Goal: Browse casually

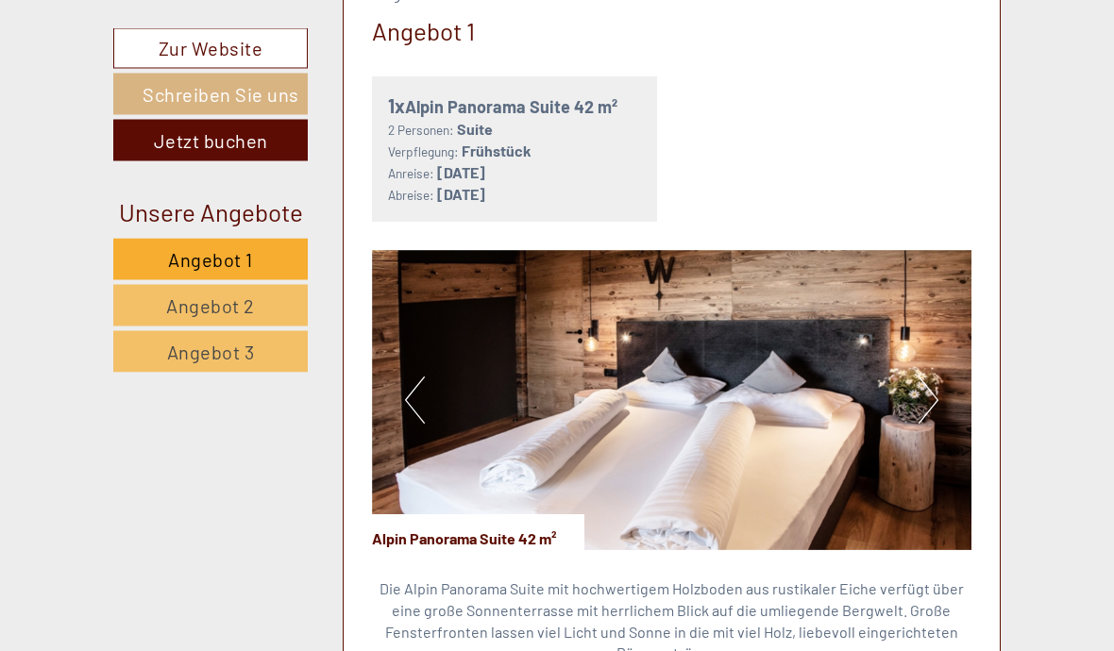
scroll to position [1075, 0]
click at [915, 394] on img at bounding box center [672, 400] width 600 height 300
click at [920, 388] on button "Next" at bounding box center [929, 400] width 20 height 47
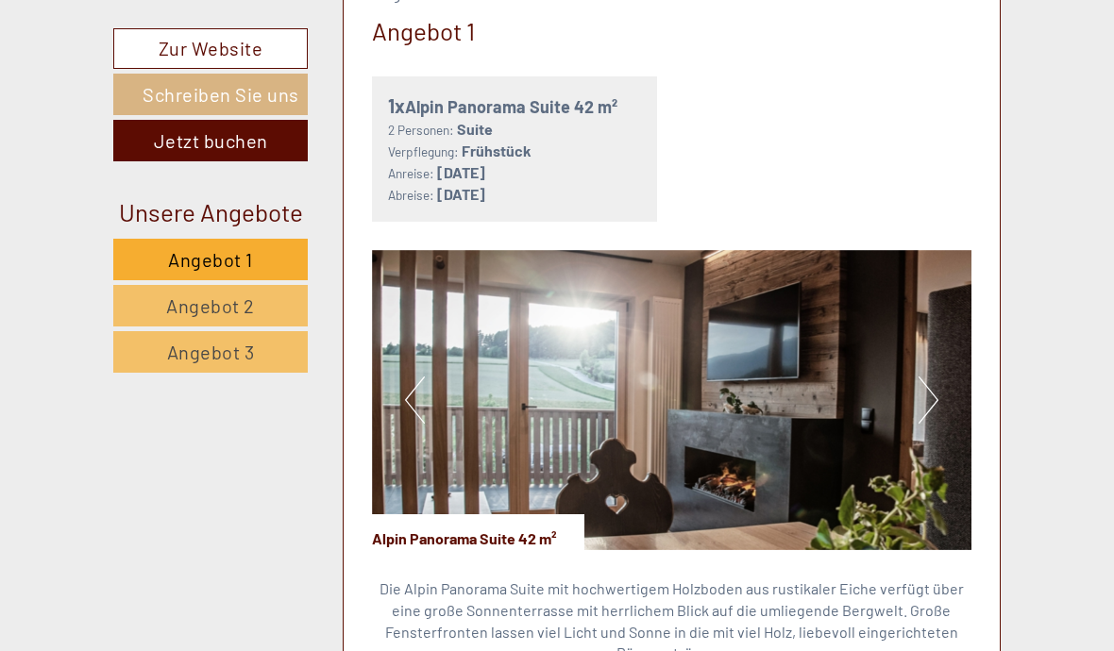
click at [932, 381] on button "Next" at bounding box center [929, 400] width 20 height 47
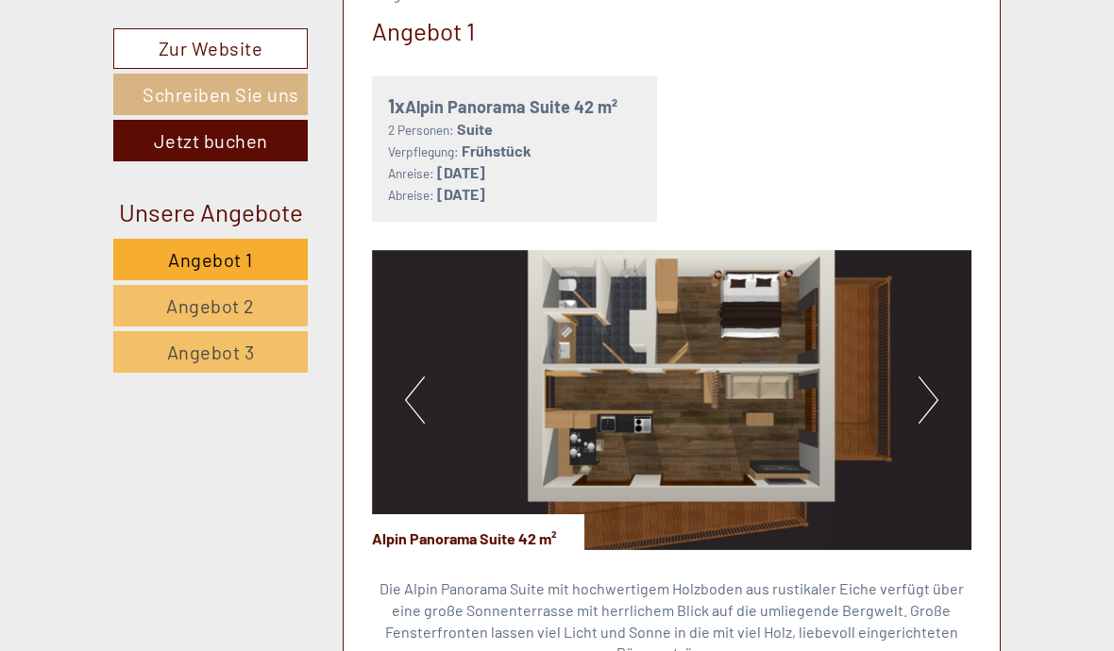
click at [926, 385] on button "Next" at bounding box center [929, 400] width 20 height 47
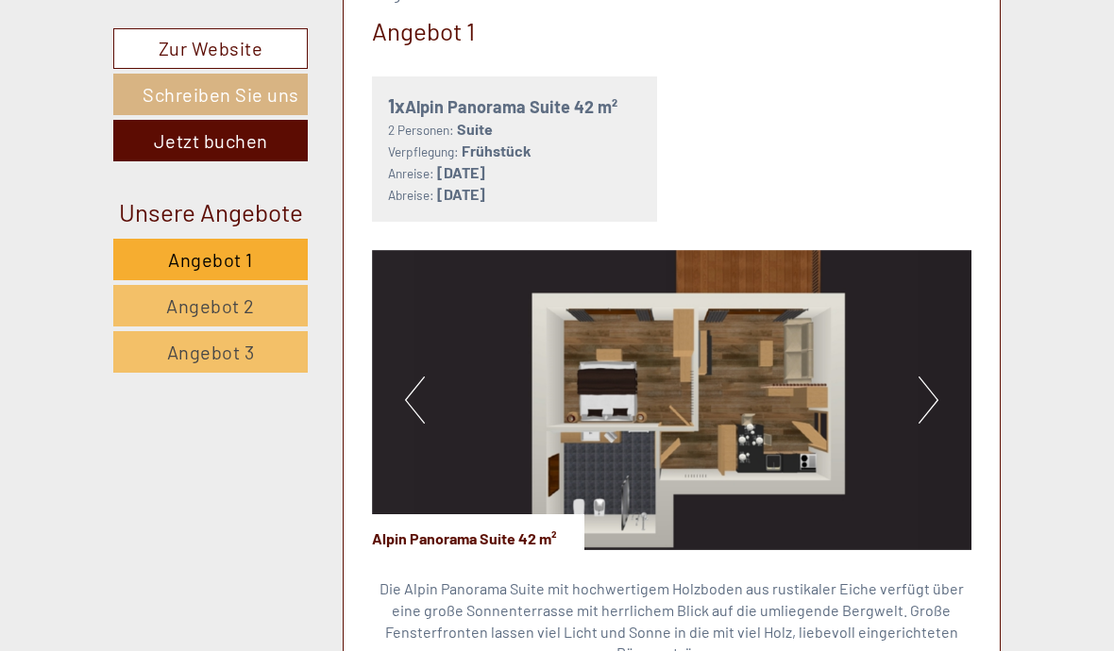
click at [926, 385] on button "Next" at bounding box center [929, 400] width 20 height 47
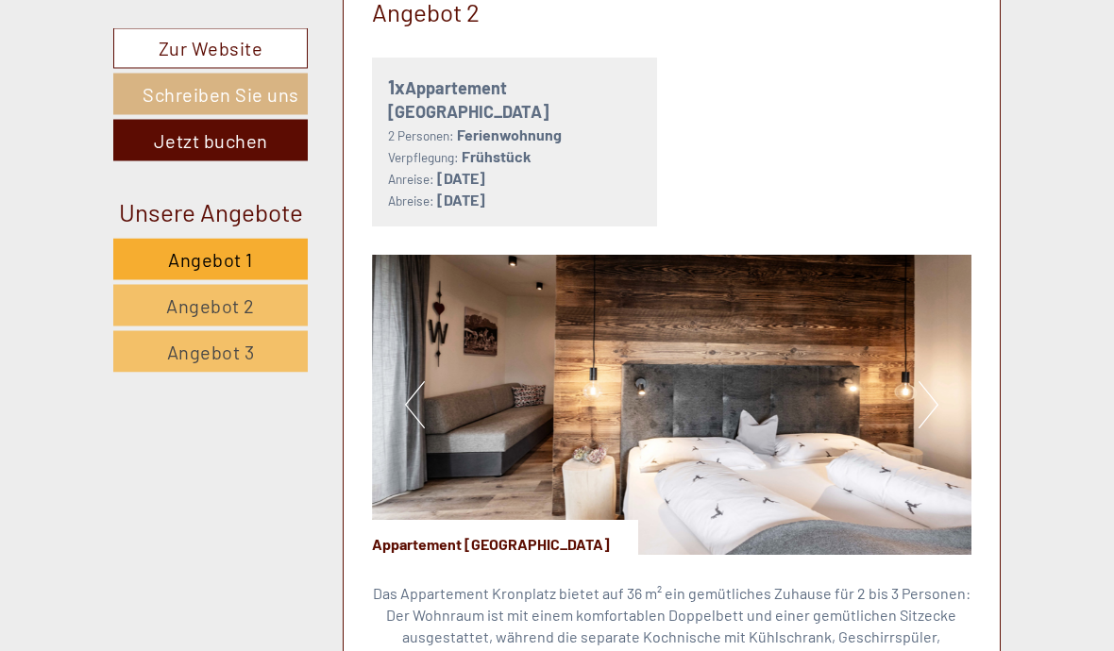
scroll to position [2678, 0]
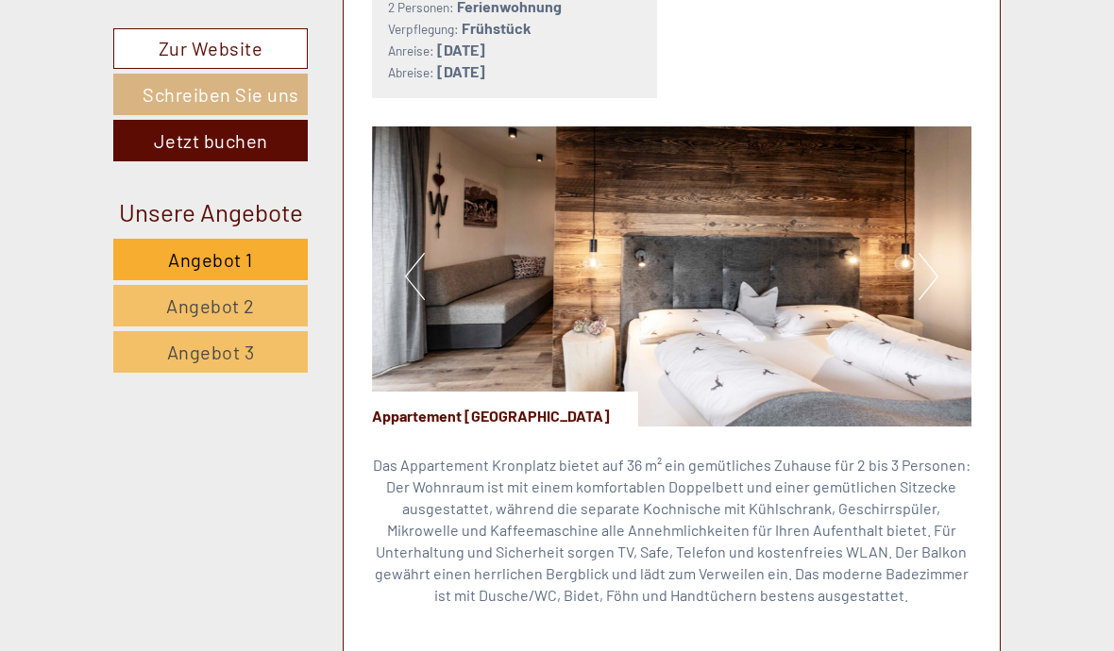
click at [909, 247] on img at bounding box center [672, 276] width 600 height 300
click at [927, 253] on button "Next" at bounding box center [929, 276] width 20 height 47
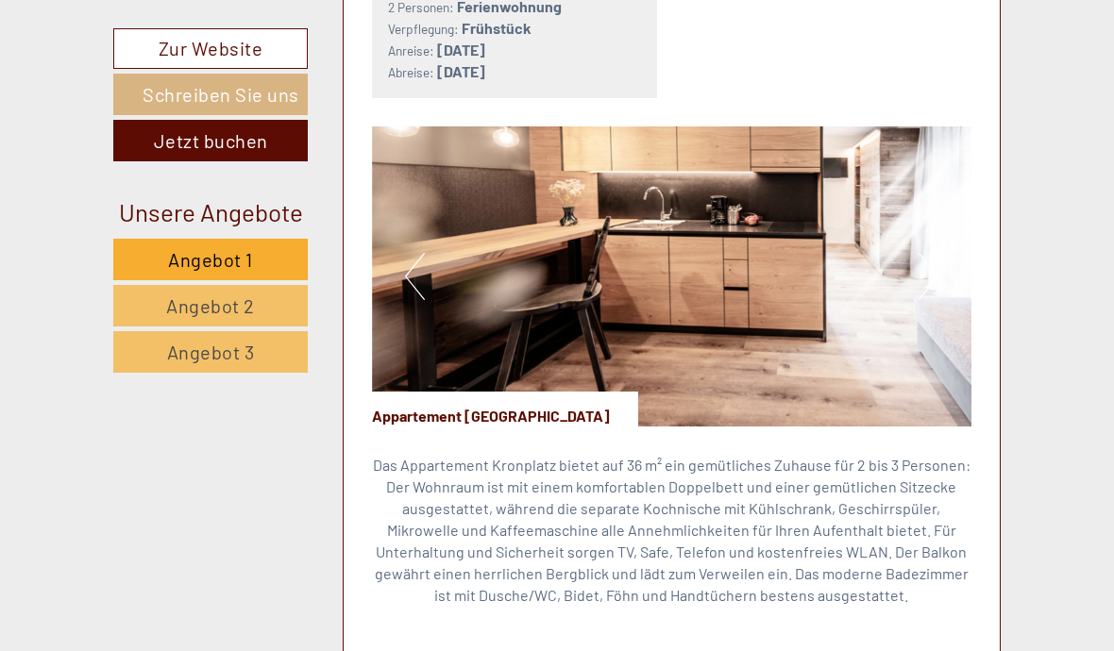
click at [937, 253] on button "Next" at bounding box center [929, 276] width 20 height 47
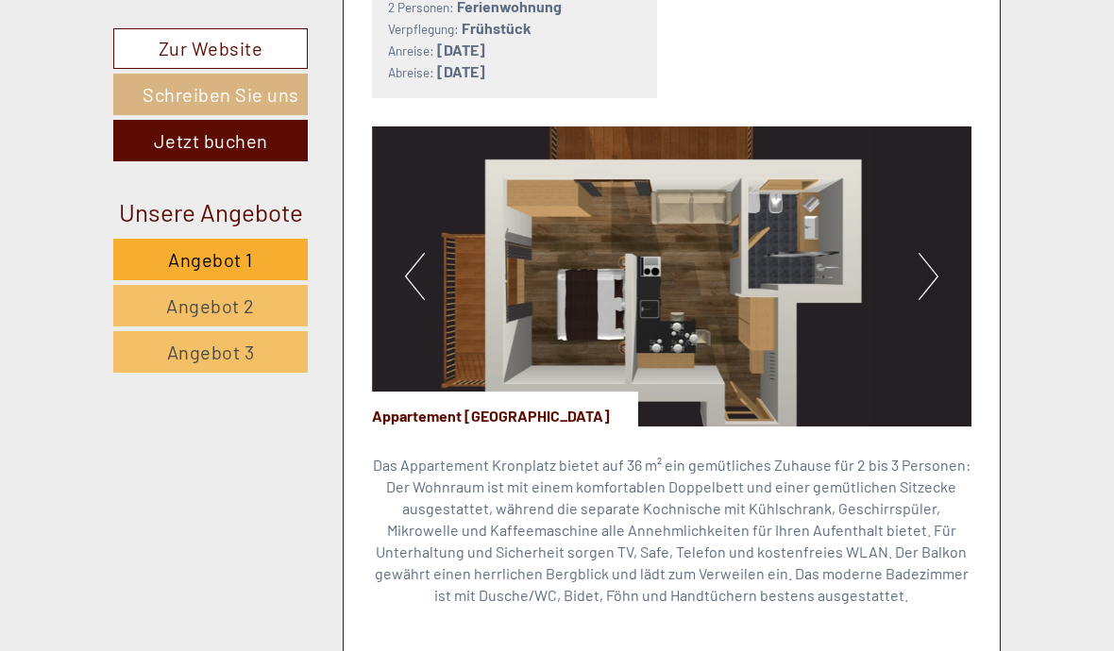
click at [920, 253] on button "Next" at bounding box center [929, 276] width 20 height 47
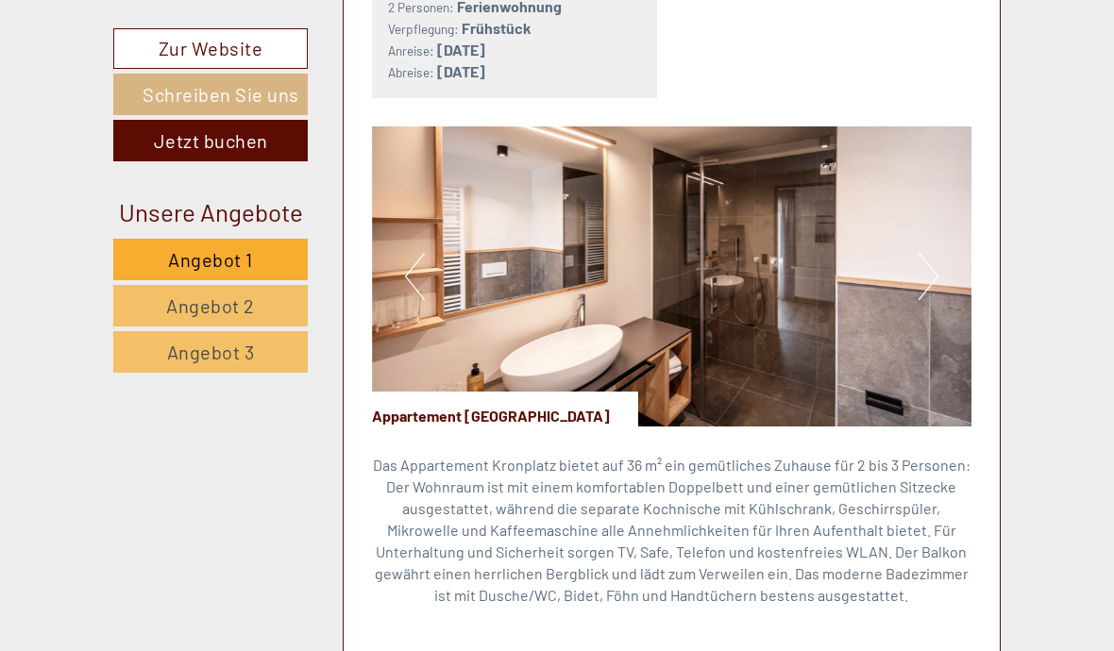
click at [925, 253] on button "Next" at bounding box center [929, 276] width 20 height 47
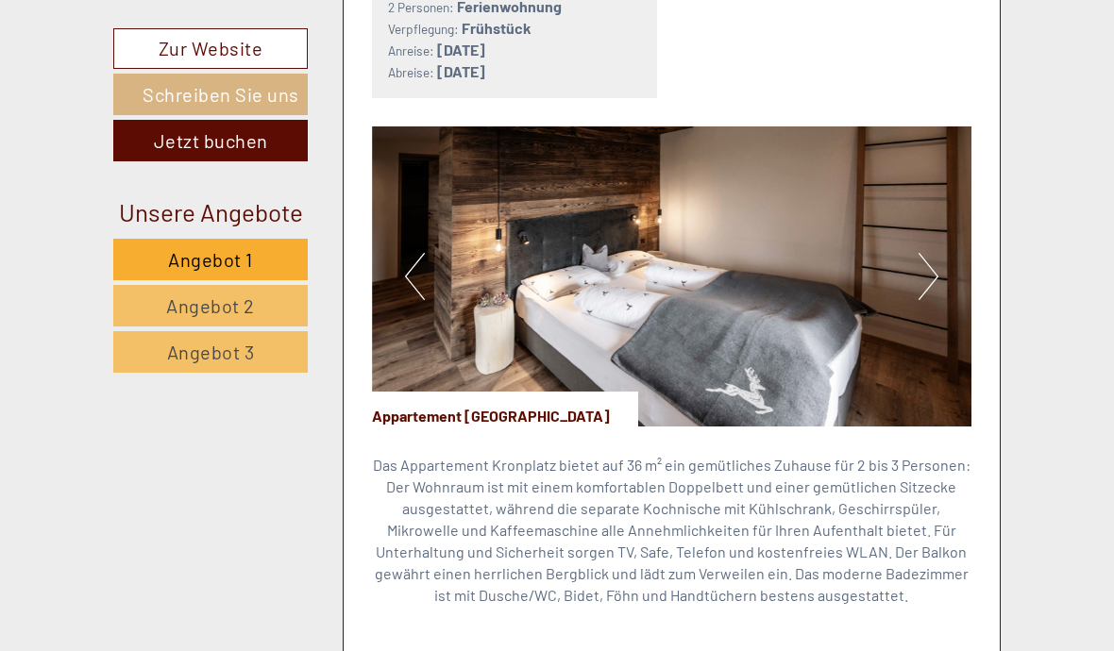
click at [926, 253] on button "Next" at bounding box center [929, 276] width 20 height 47
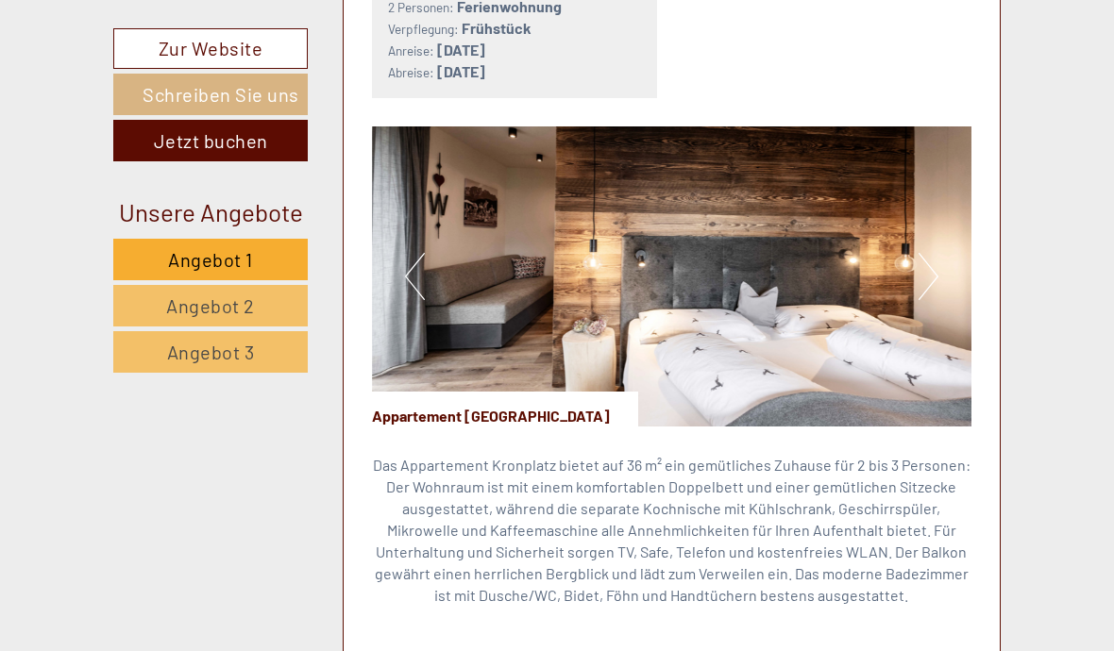
click at [936, 253] on button "Next" at bounding box center [929, 276] width 20 height 47
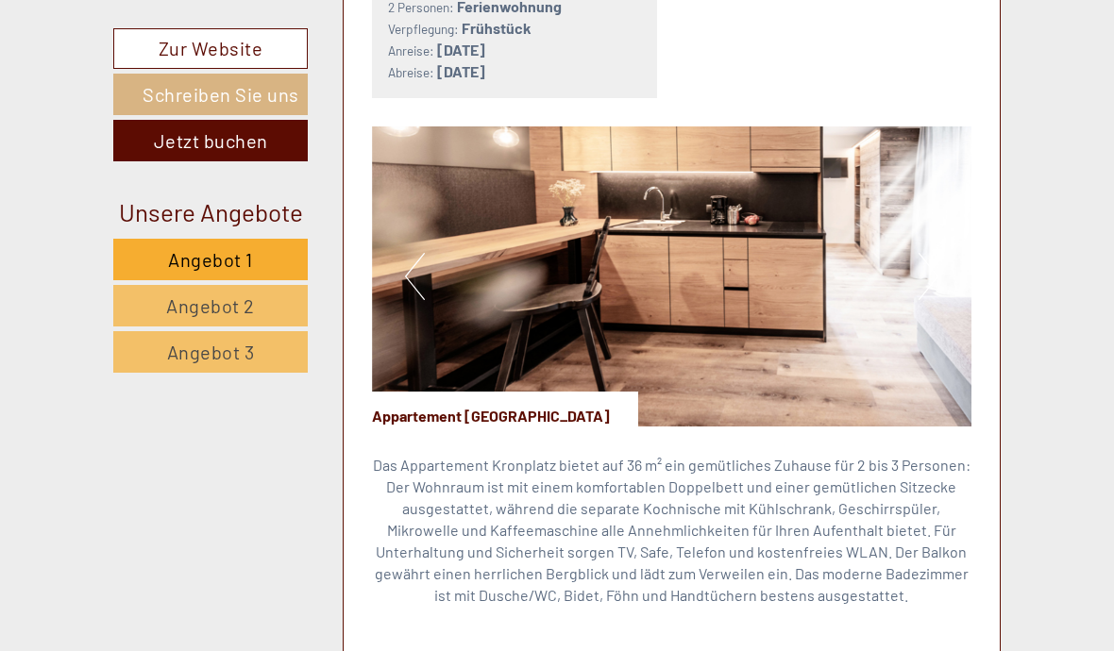
click at [946, 247] on img at bounding box center [672, 276] width 600 height 300
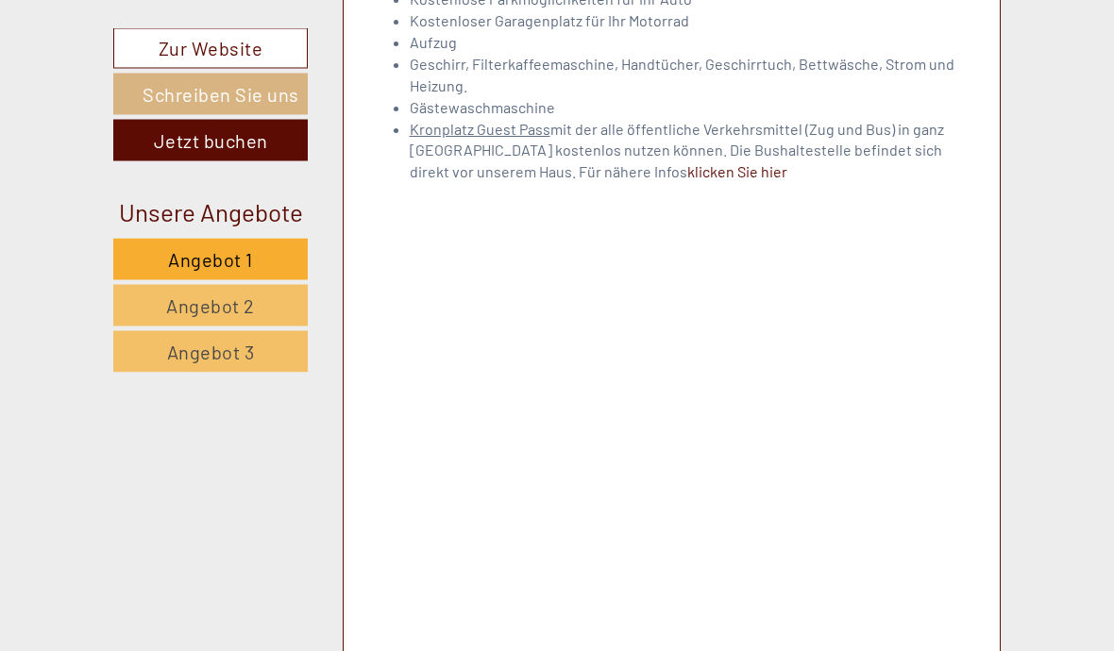
scroll to position [5655, 0]
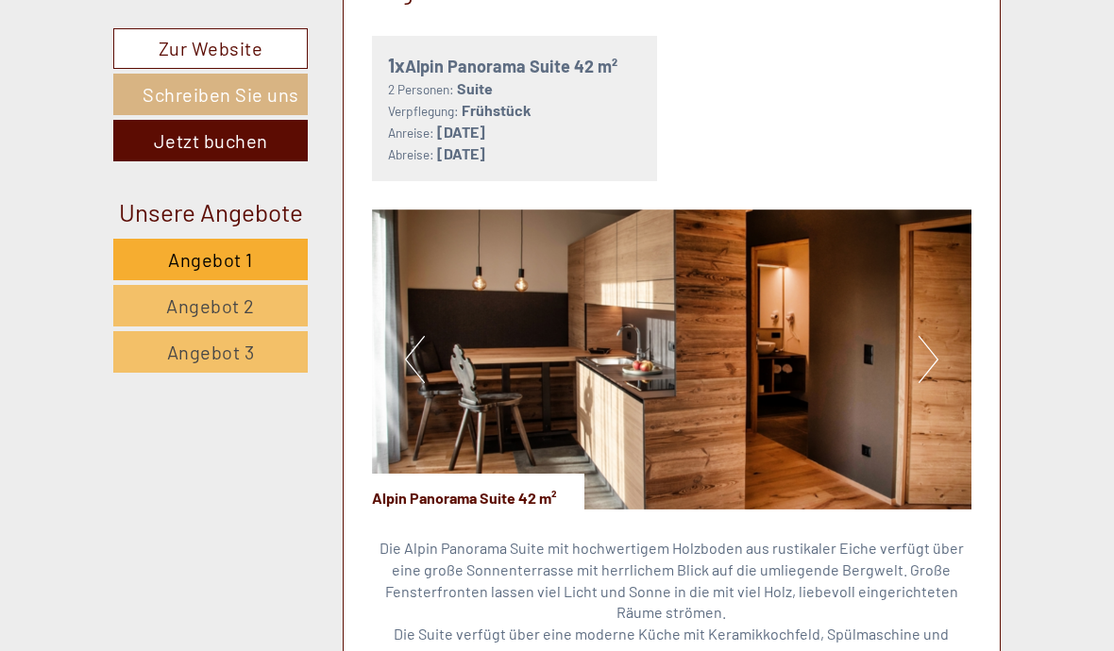
scroll to position [1131, 0]
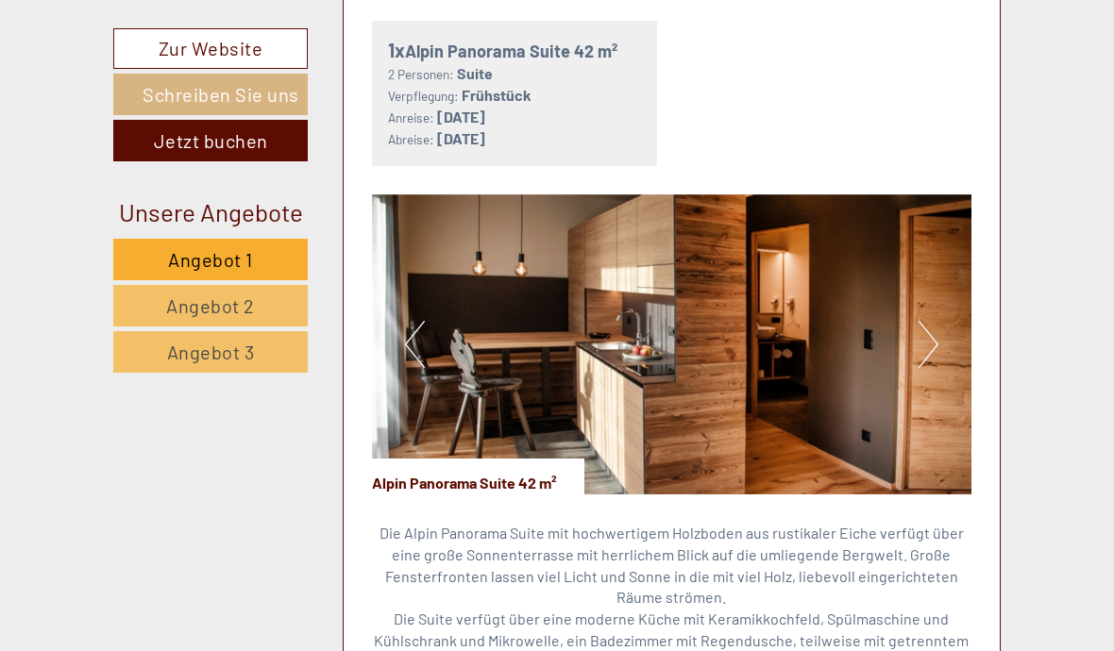
click at [926, 330] on button "Next" at bounding box center [929, 344] width 20 height 47
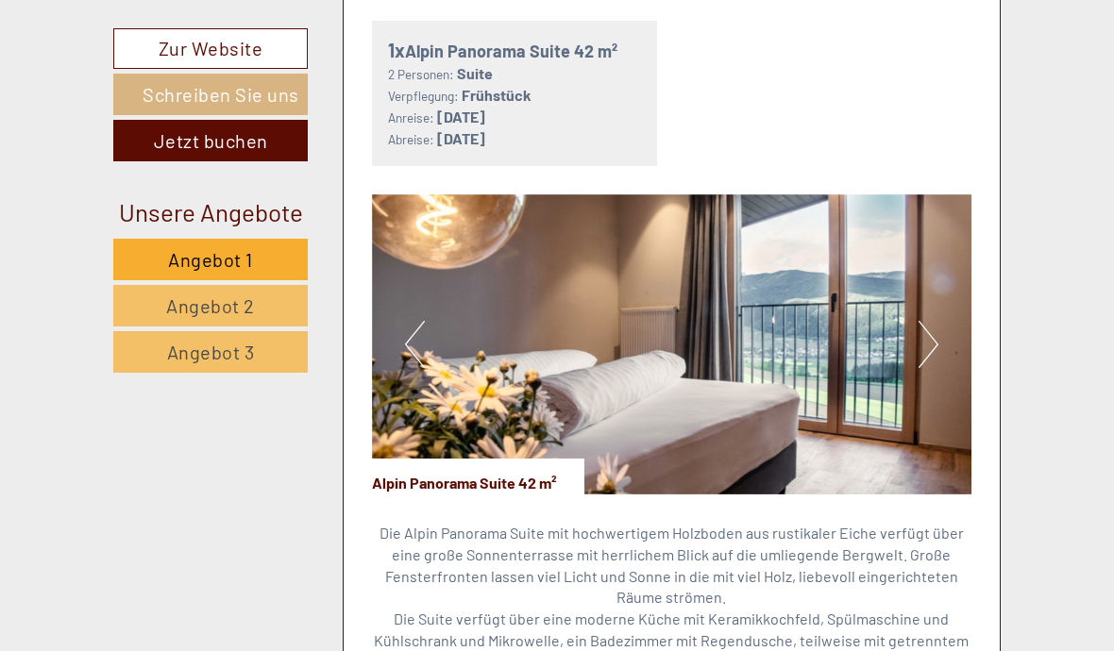
click at [922, 337] on button "Next" at bounding box center [929, 344] width 20 height 47
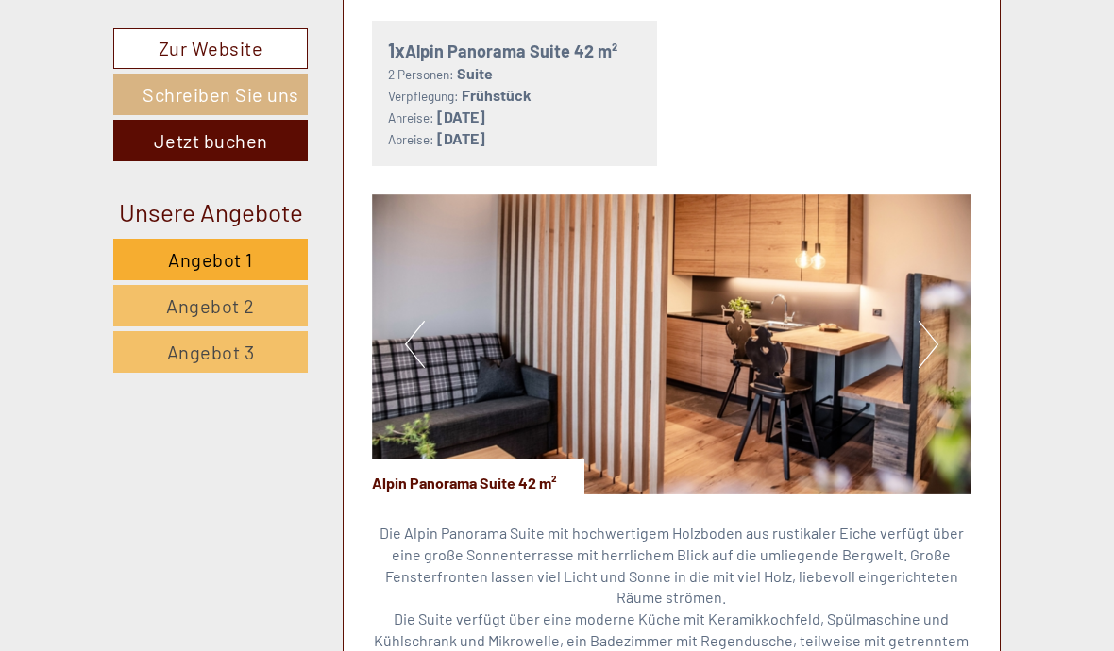
click at [931, 328] on button "Next" at bounding box center [929, 344] width 20 height 47
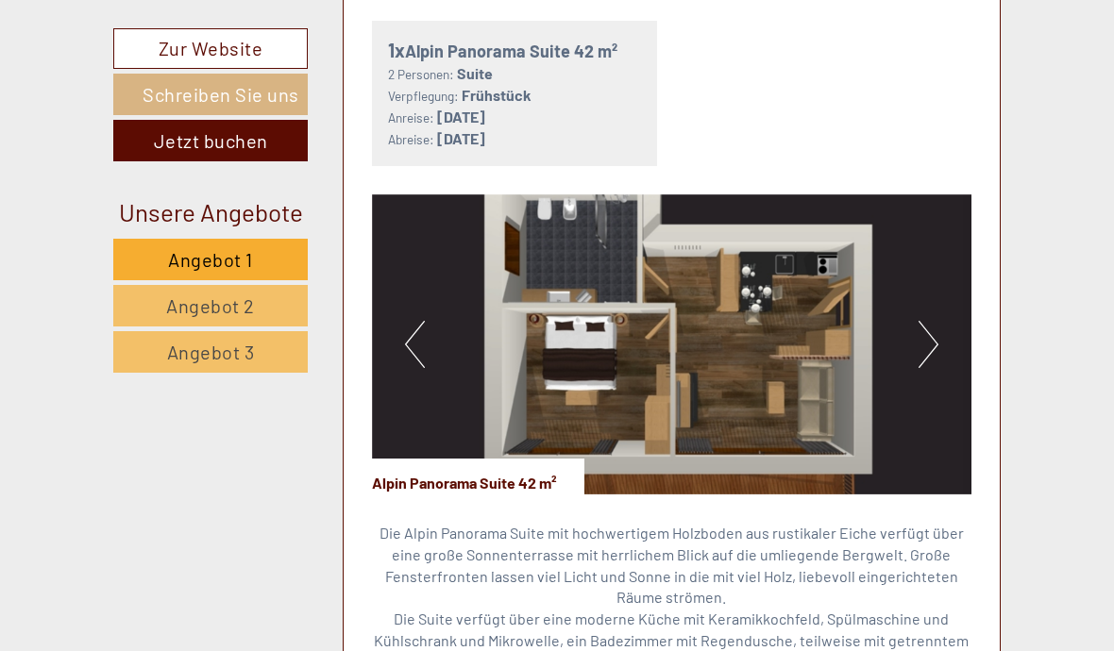
click at [924, 338] on button "Next" at bounding box center [929, 344] width 20 height 47
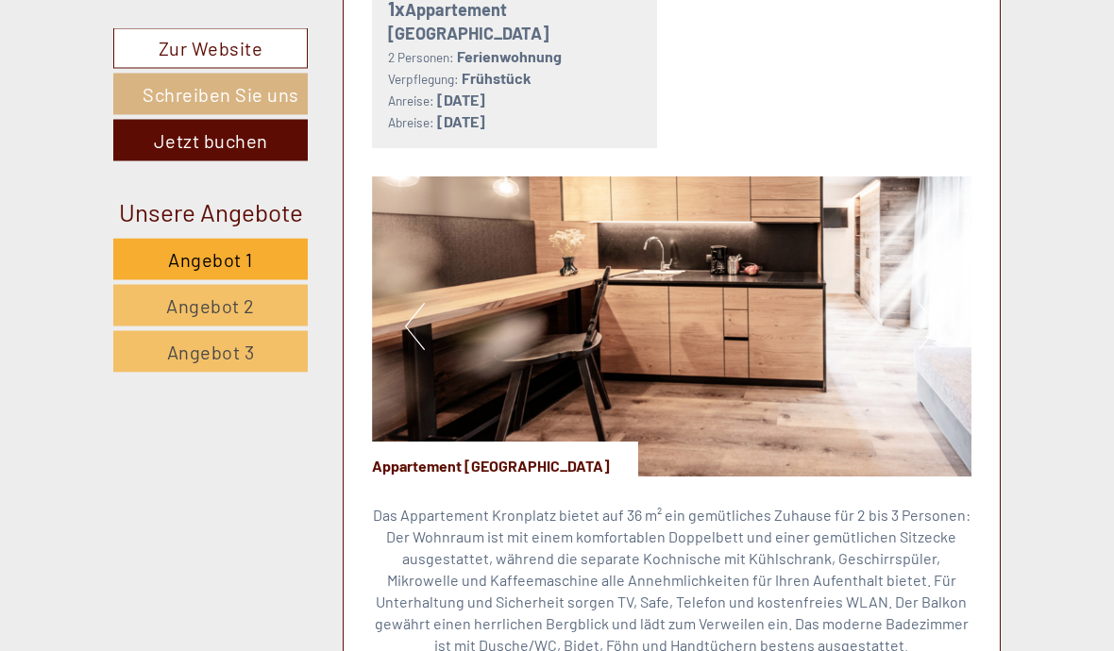
scroll to position [2628, 0]
click at [936, 303] on button "Next" at bounding box center [929, 326] width 20 height 47
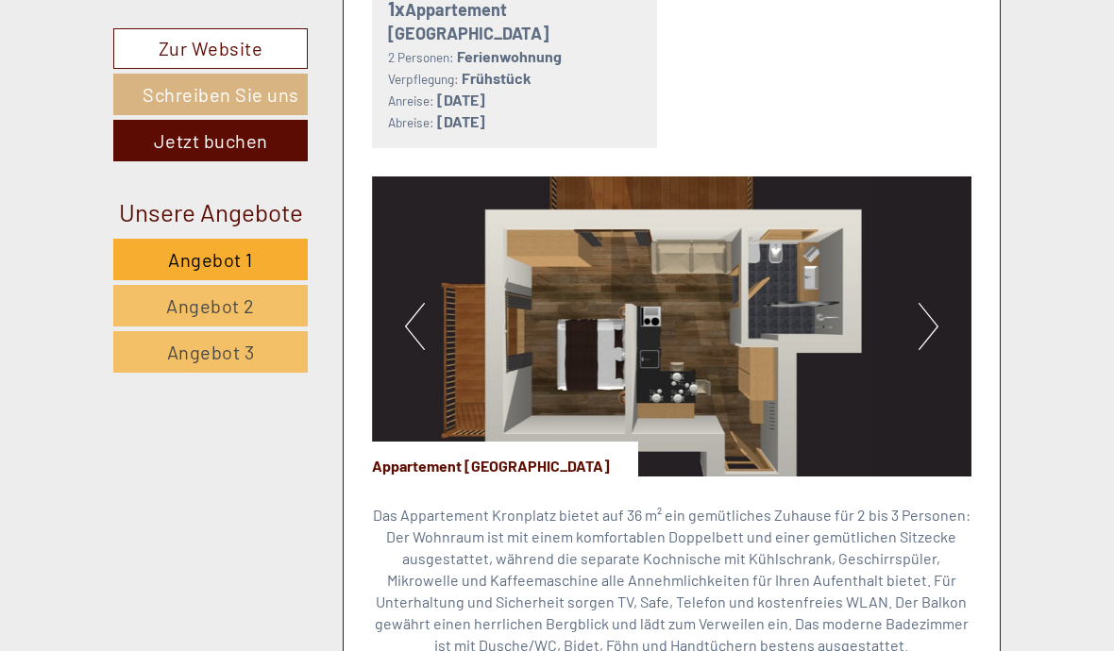
click at [923, 304] on button "Next" at bounding box center [929, 326] width 20 height 47
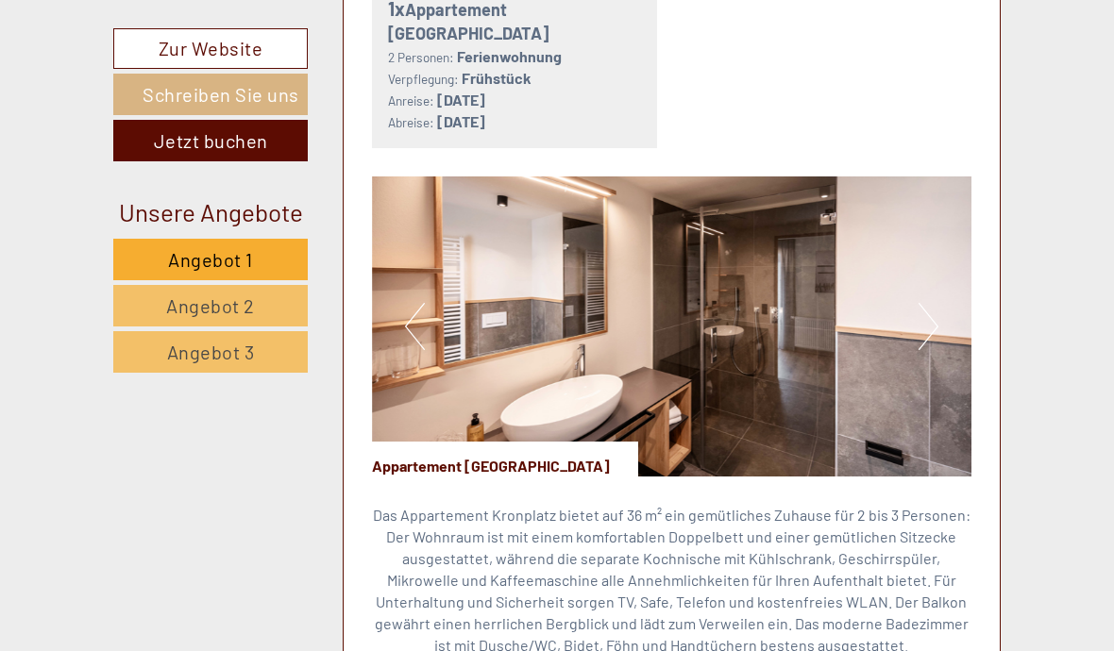
click at [933, 303] on button "Next" at bounding box center [929, 326] width 20 height 47
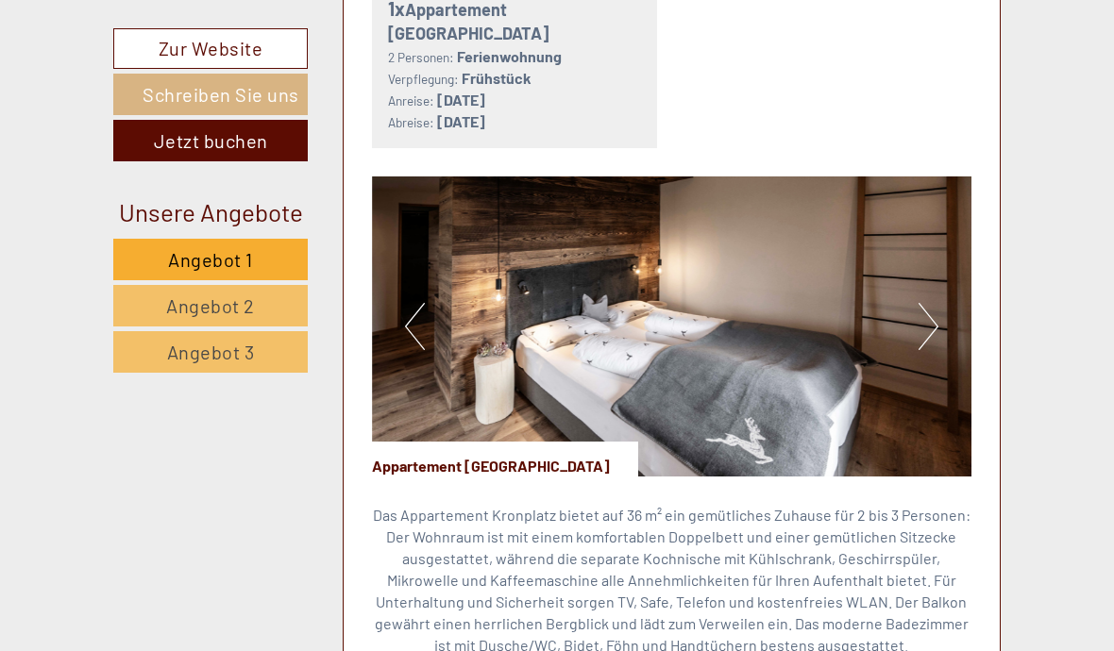
click at [946, 278] on img at bounding box center [672, 327] width 600 height 300
click at [918, 307] on img at bounding box center [672, 327] width 600 height 300
click at [915, 292] on img at bounding box center [672, 327] width 600 height 300
click at [929, 303] on button "Next" at bounding box center [929, 326] width 20 height 47
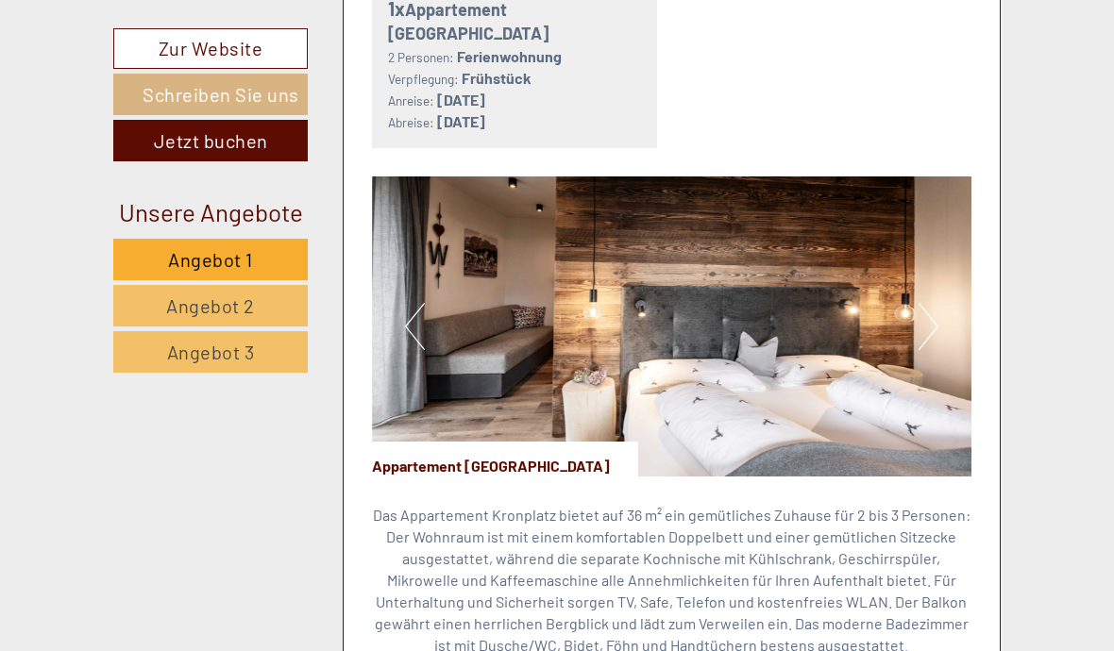
click at [928, 303] on button "Next" at bounding box center [929, 326] width 20 height 47
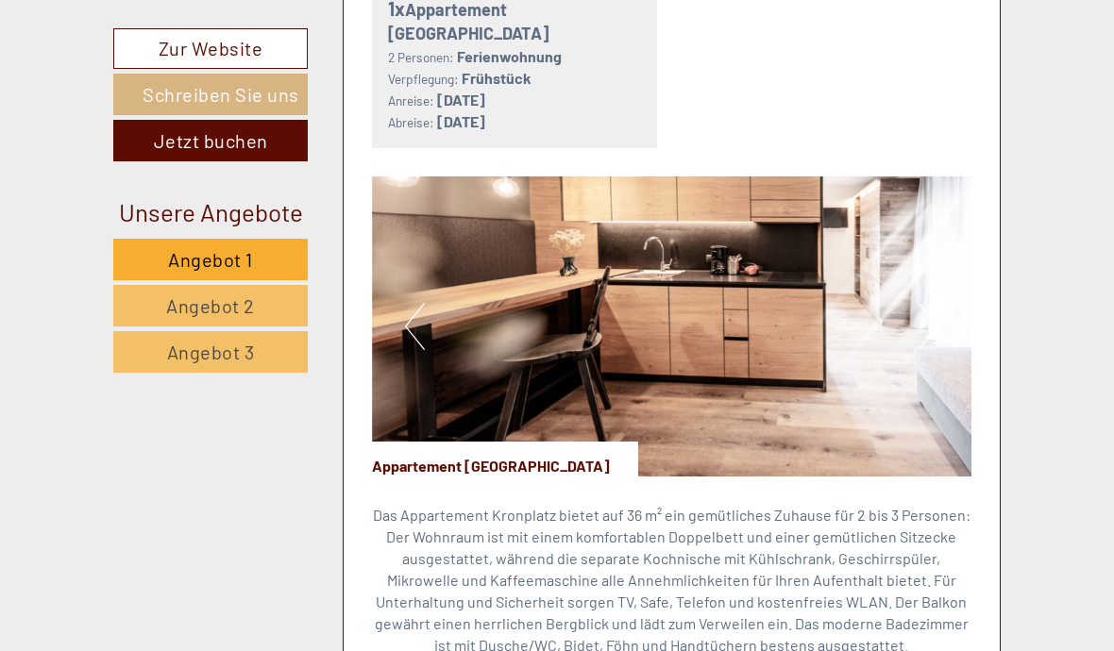
click at [951, 281] on img at bounding box center [672, 327] width 600 height 300
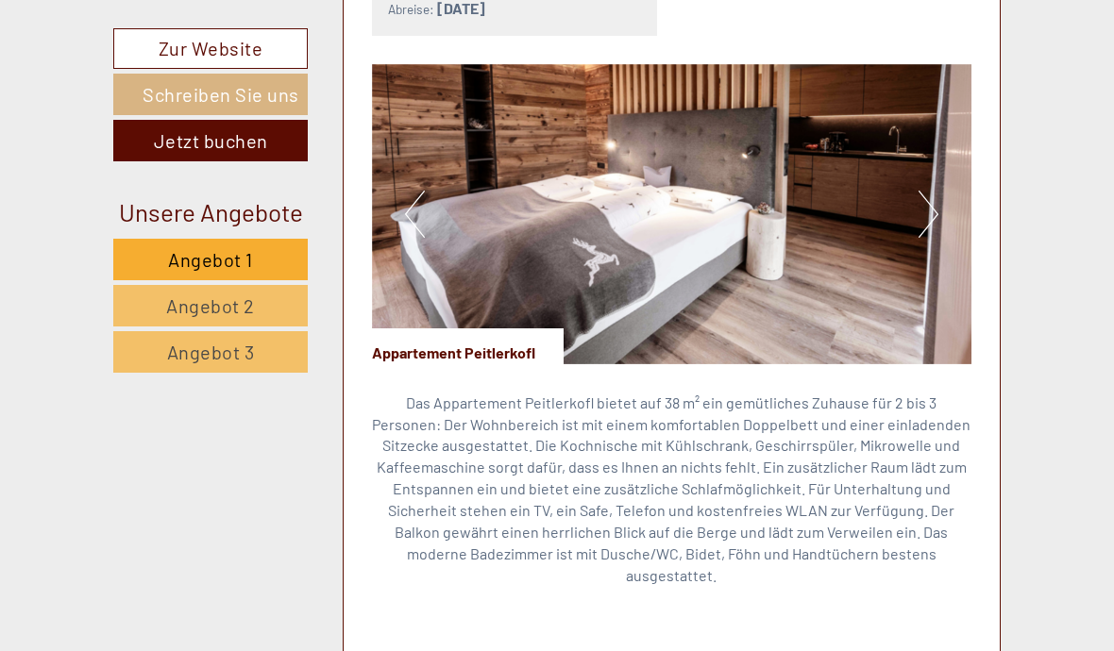
scroll to position [3954, 0]
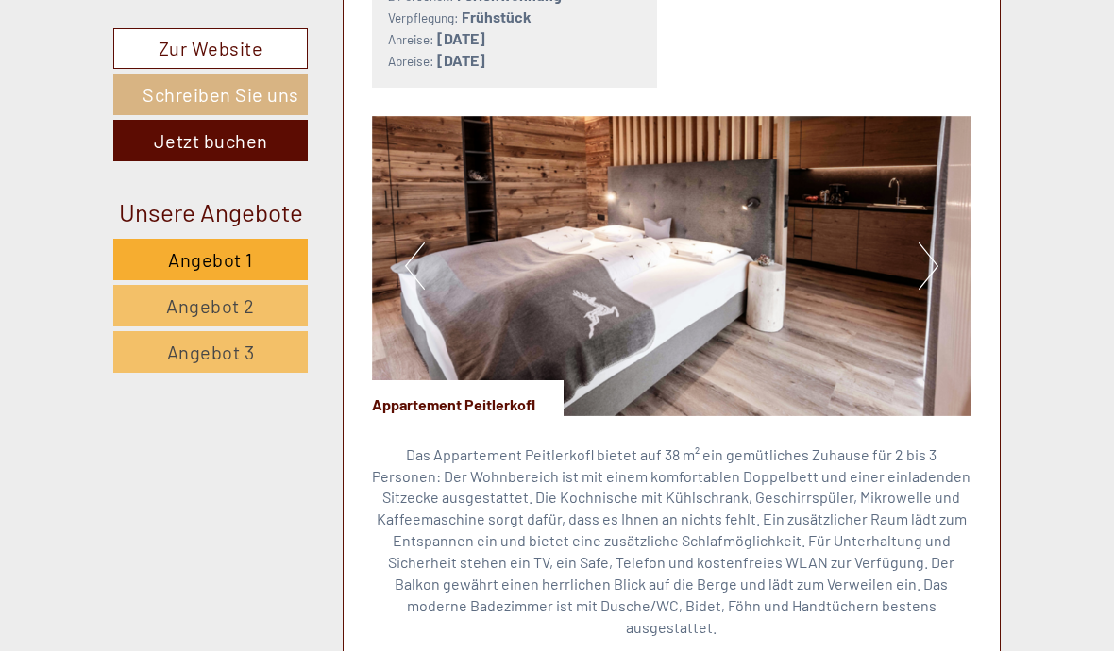
click at [929, 243] on button "Next" at bounding box center [929, 266] width 20 height 47
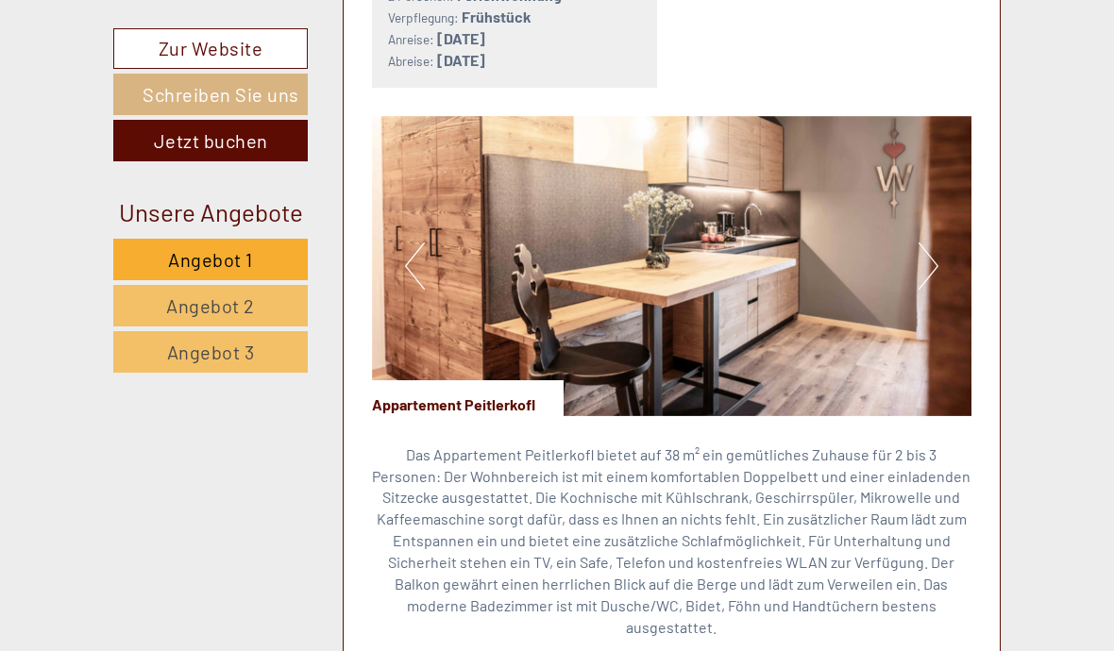
click at [962, 201] on img at bounding box center [672, 266] width 600 height 300
click at [928, 243] on button "Next" at bounding box center [929, 266] width 20 height 47
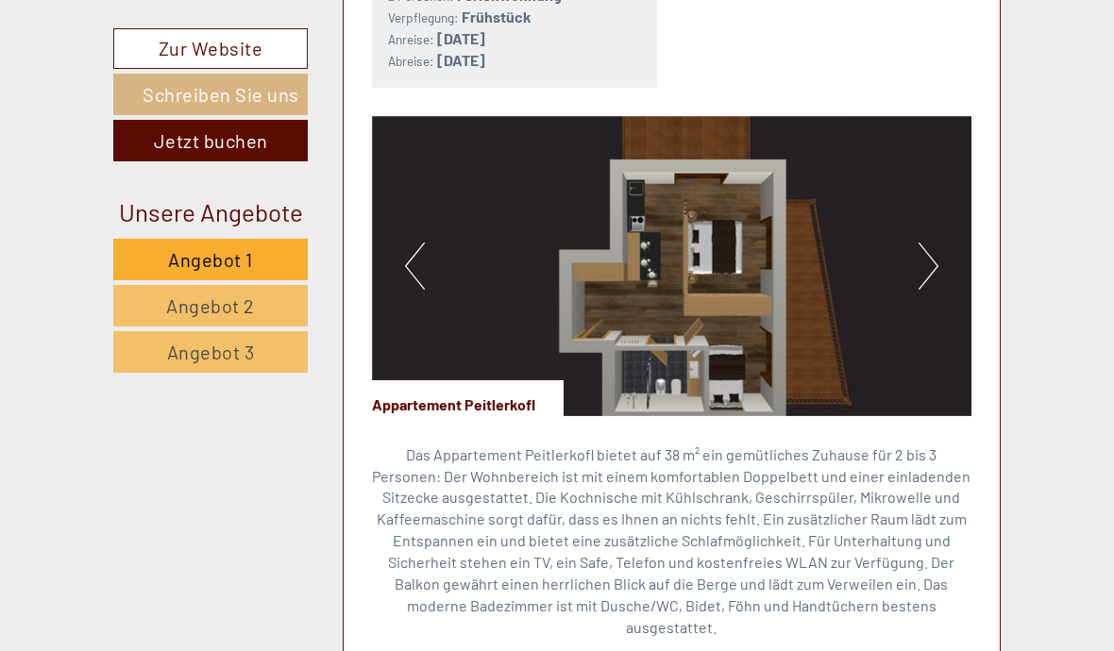
click at [927, 243] on button "Next" at bounding box center [929, 266] width 20 height 47
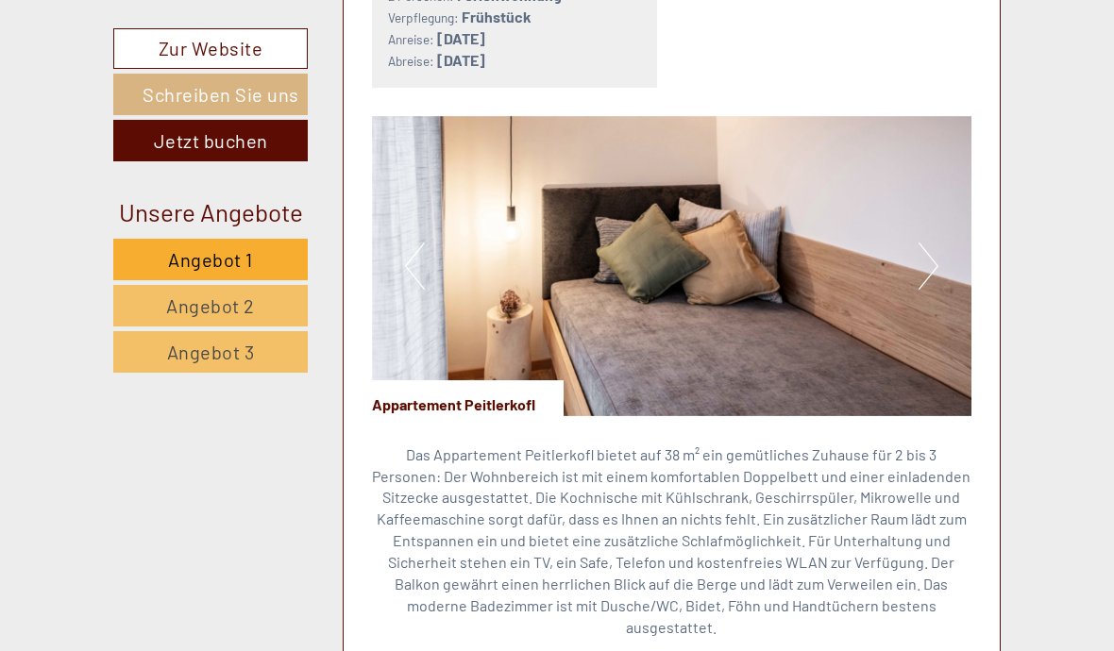
click at [930, 243] on button "Next" at bounding box center [929, 266] width 20 height 47
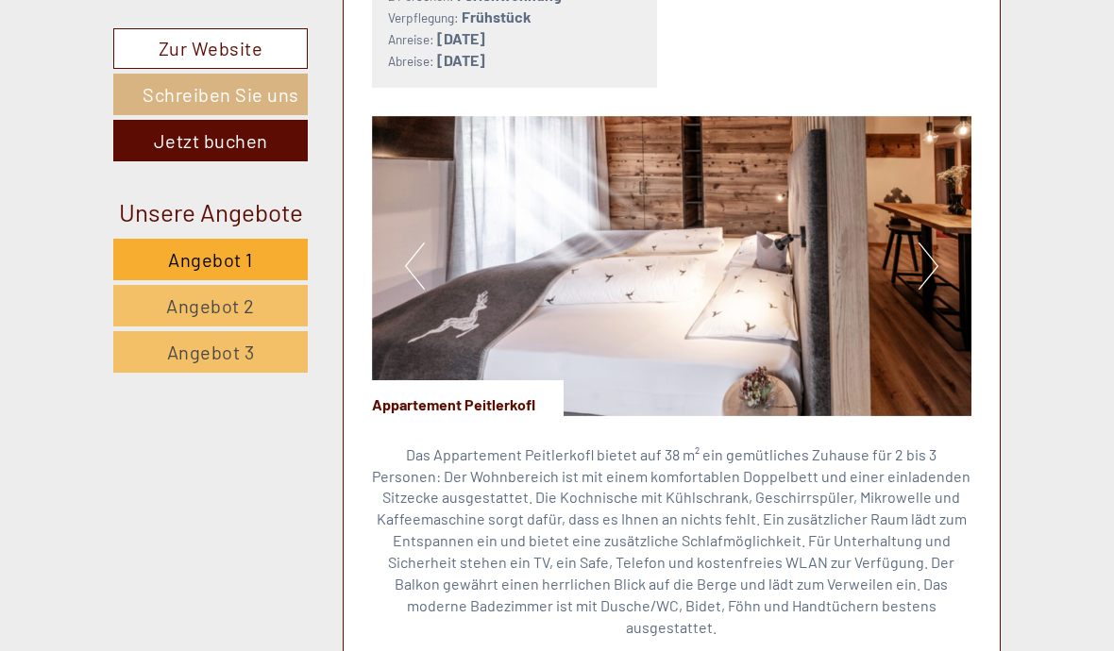
click at [931, 243] on button "Next" at bounding box center [929, 266] width 20 height 47
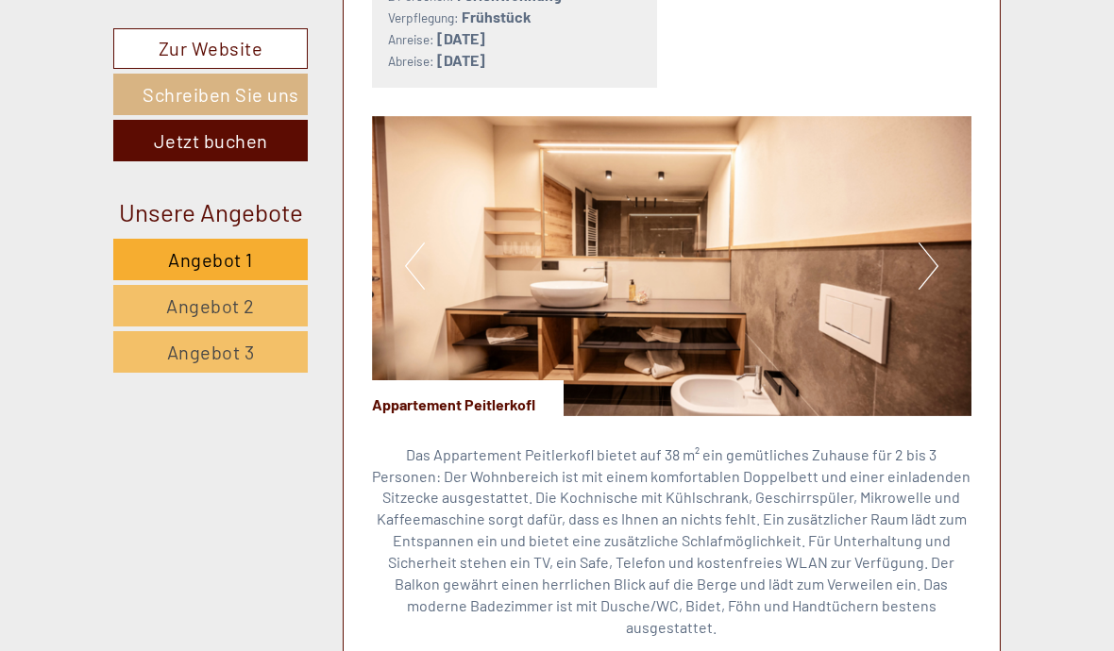
click at [935, 243] on button "Next" at bounding box center [929, 266] width 20 height 47
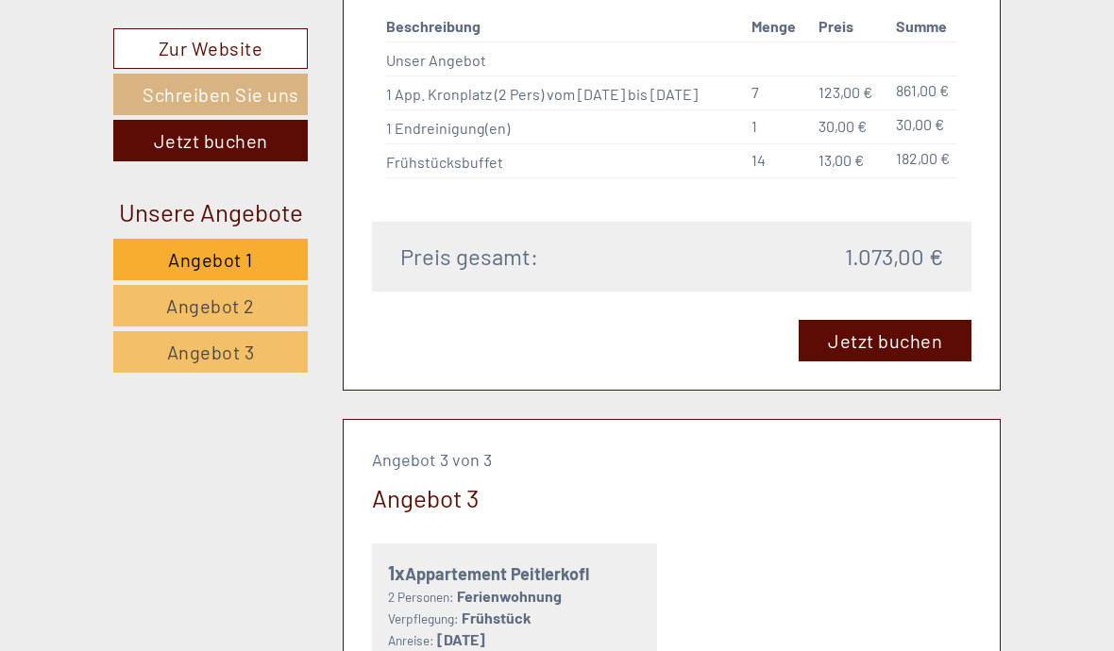
scroll to position [3351, 0]
